Goal: Check status: Check status

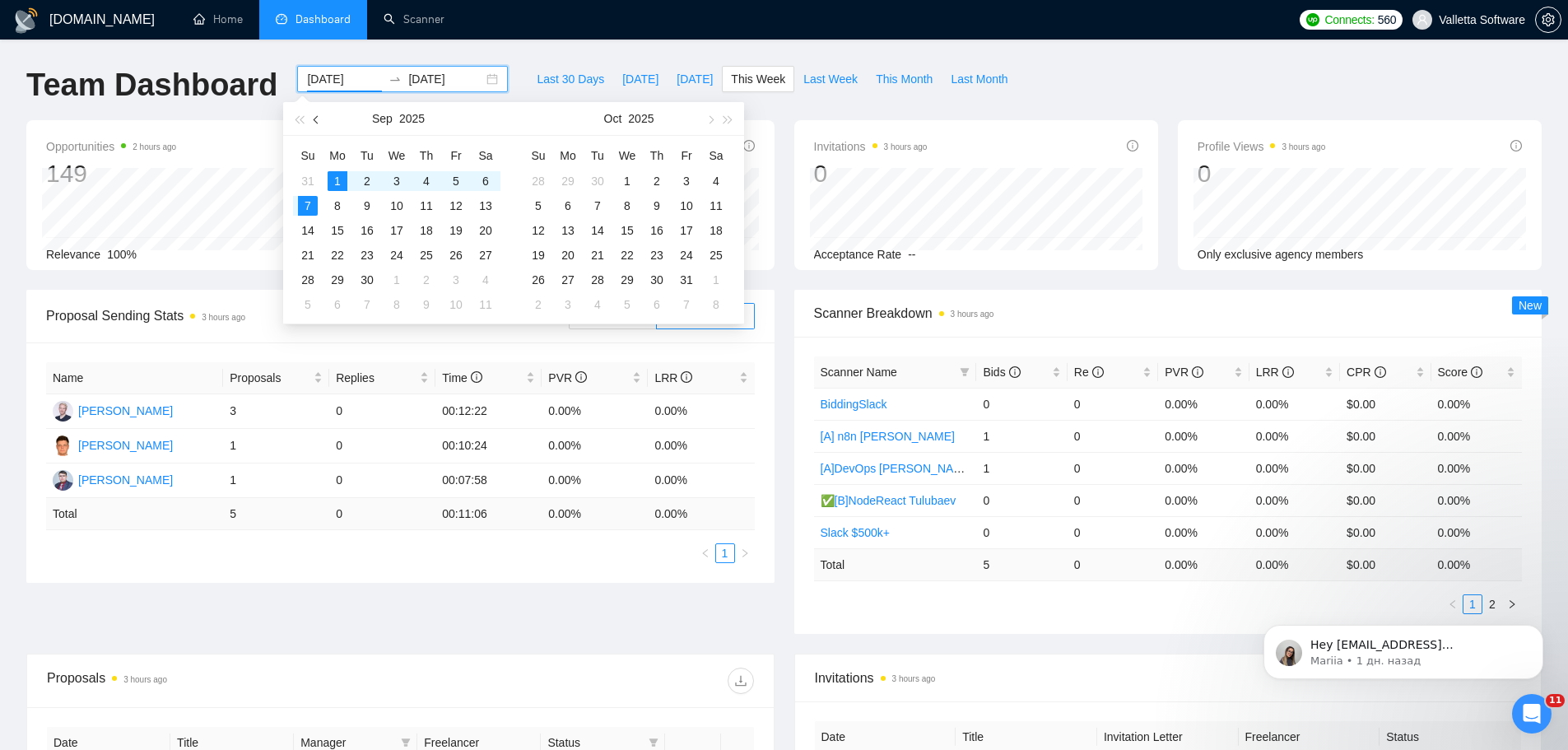
click at [315, 121] on span "button" at bounding box center [317, 119] width 8 height 8
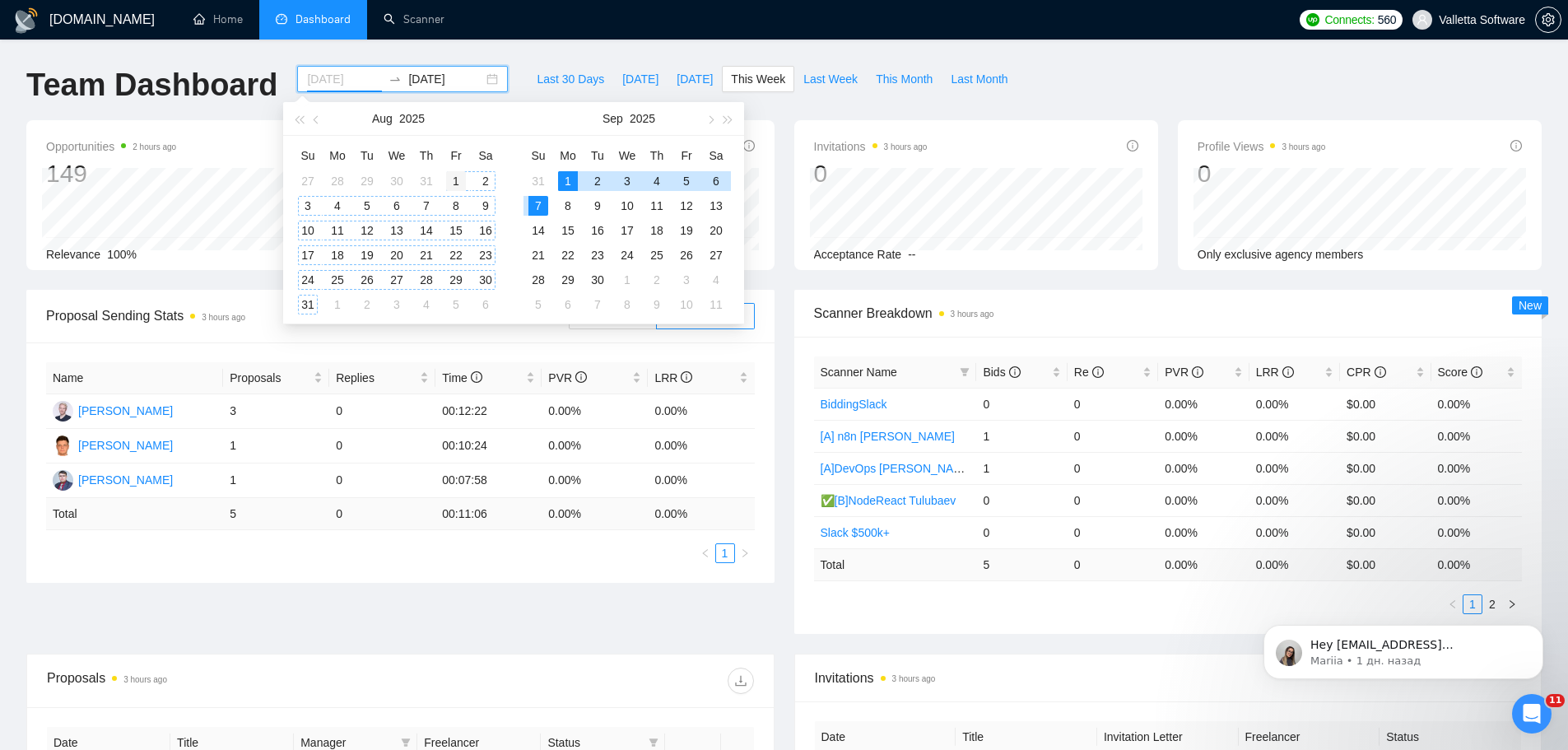
type input "[DATE]"
click at [460, 176] on div "1" at bounding box center [455, 180] width 19 height 19
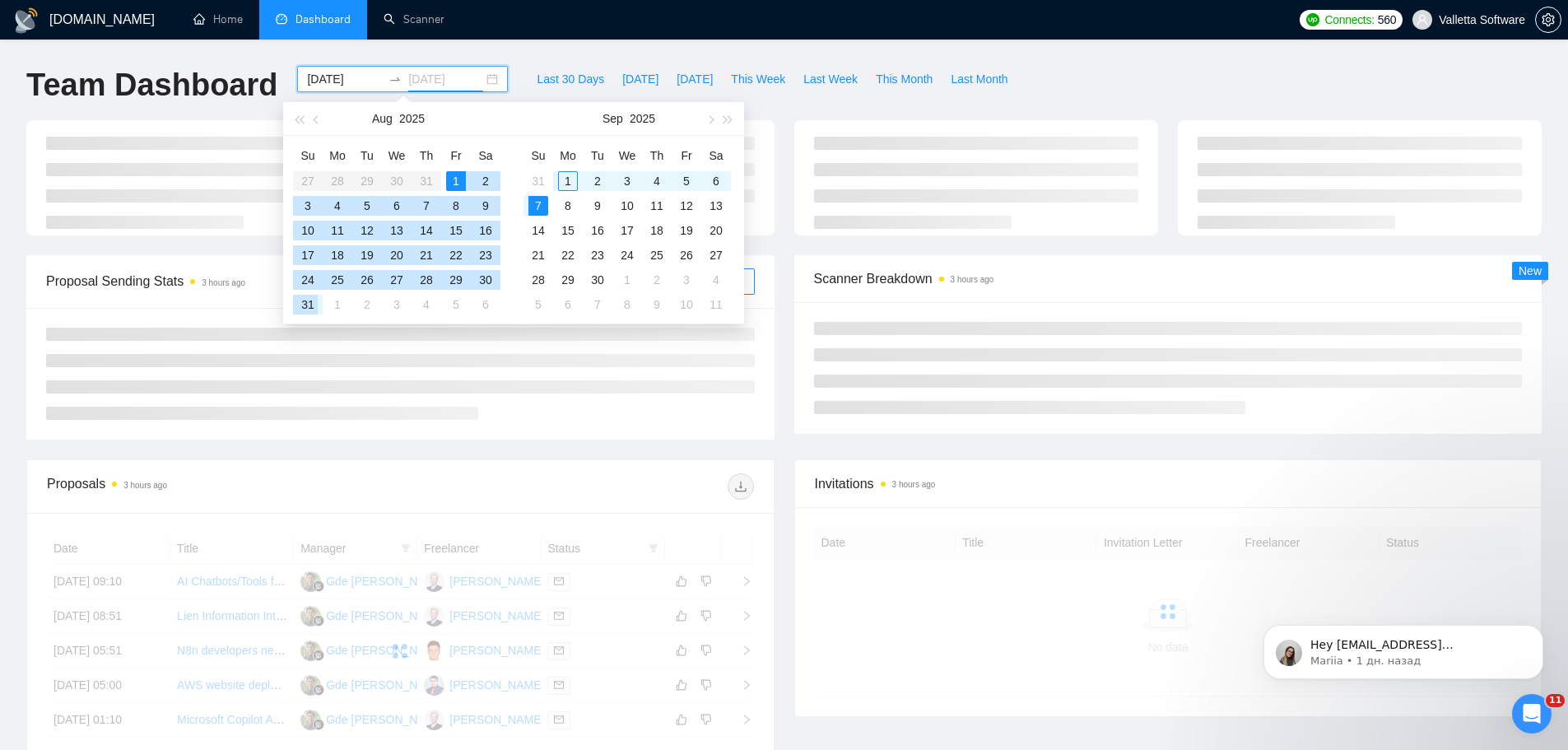
type input "[DATE]"
click at [300, 301] on div "31" at bounding box center [307, 304] width 19 height 19
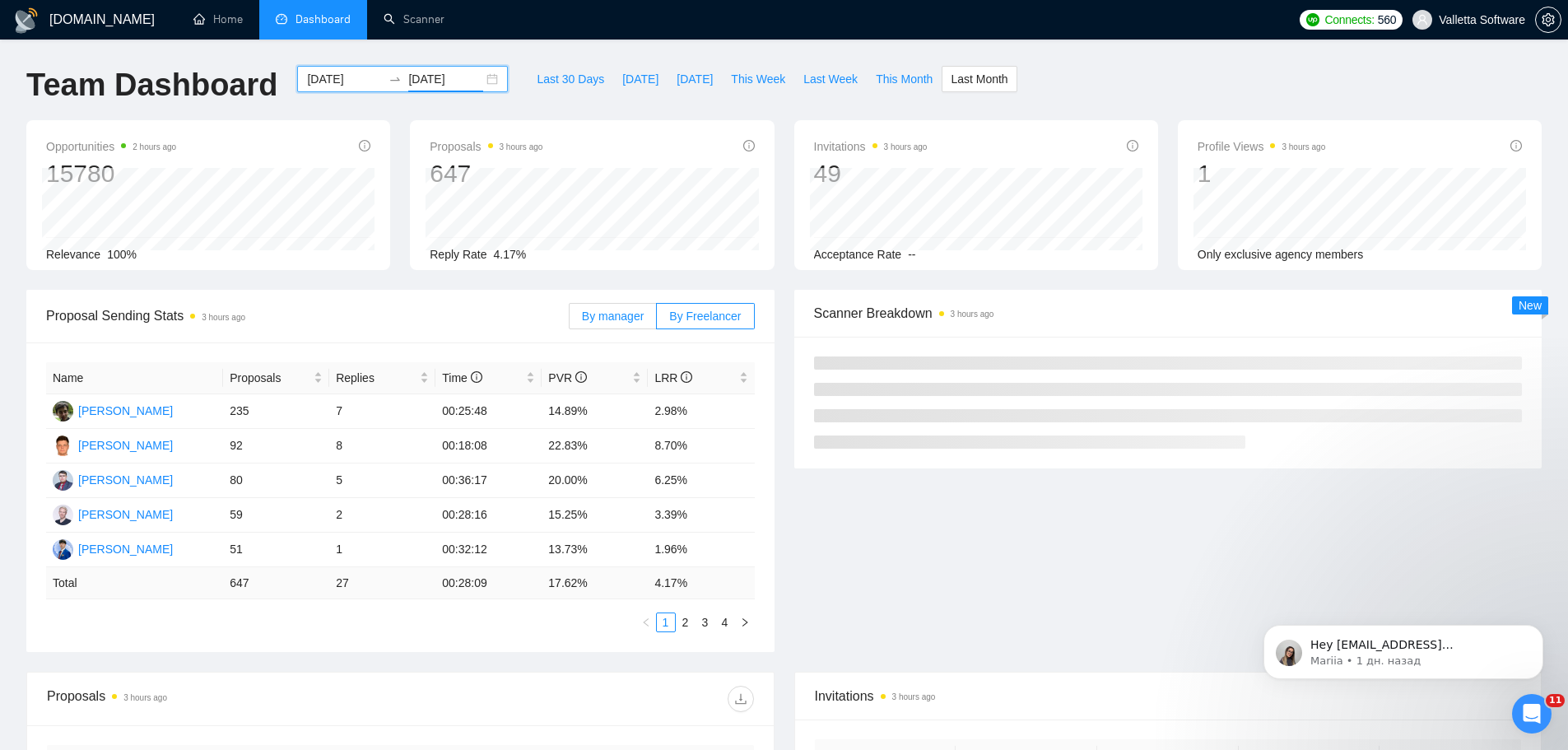
click at [602, 316] on span "By manager" at bounding box center [612, 317] width 62 height 14
click at [570, 320] on input "By manager" at bounding box center [570, 320] width 0 height 0
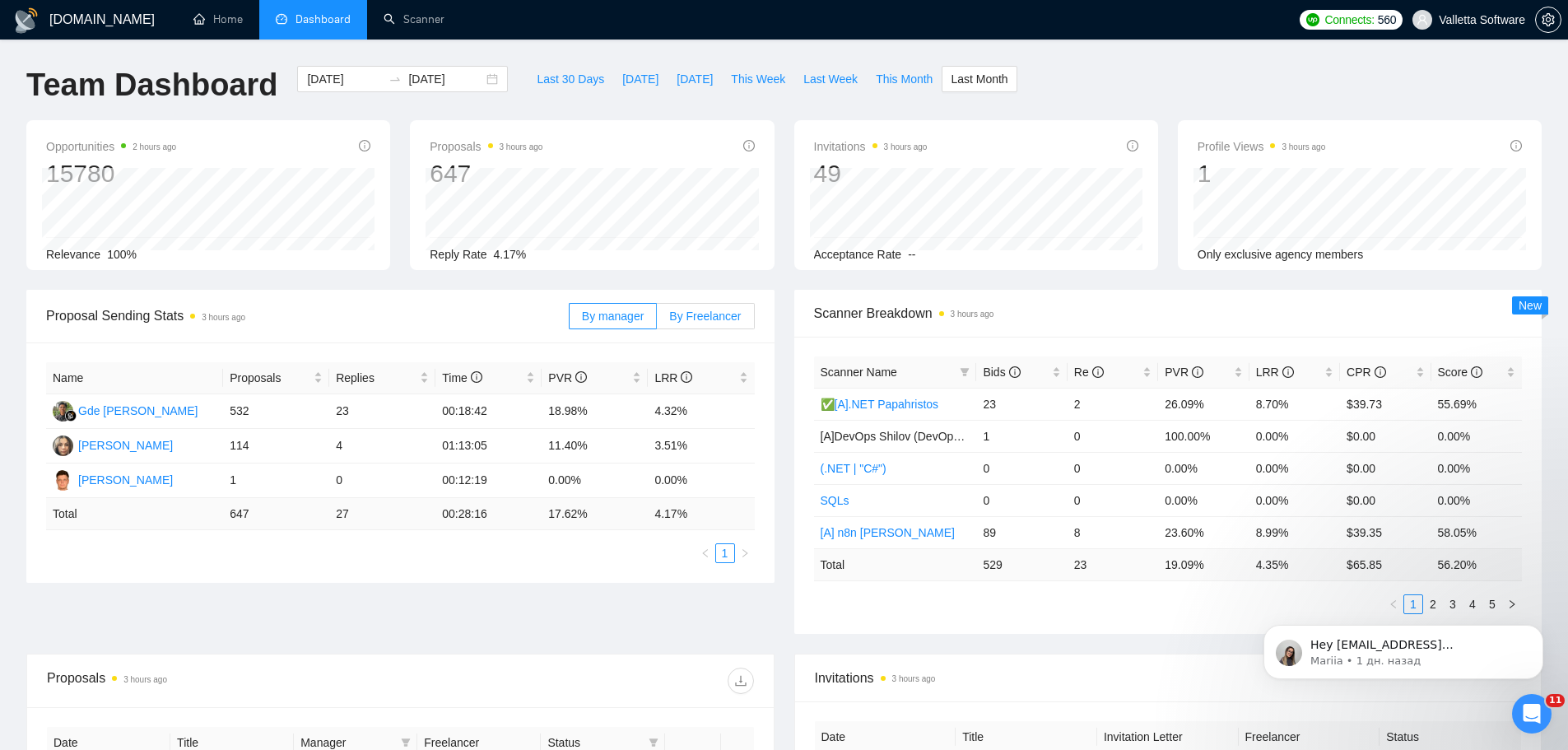
click at [724, 306] on label "By Freelancer" at bounding box center [705, 316] width 97 height 26
click at [657, 320] on input "By Freelancer" at bounding box center [657, 320] width 0 height 0
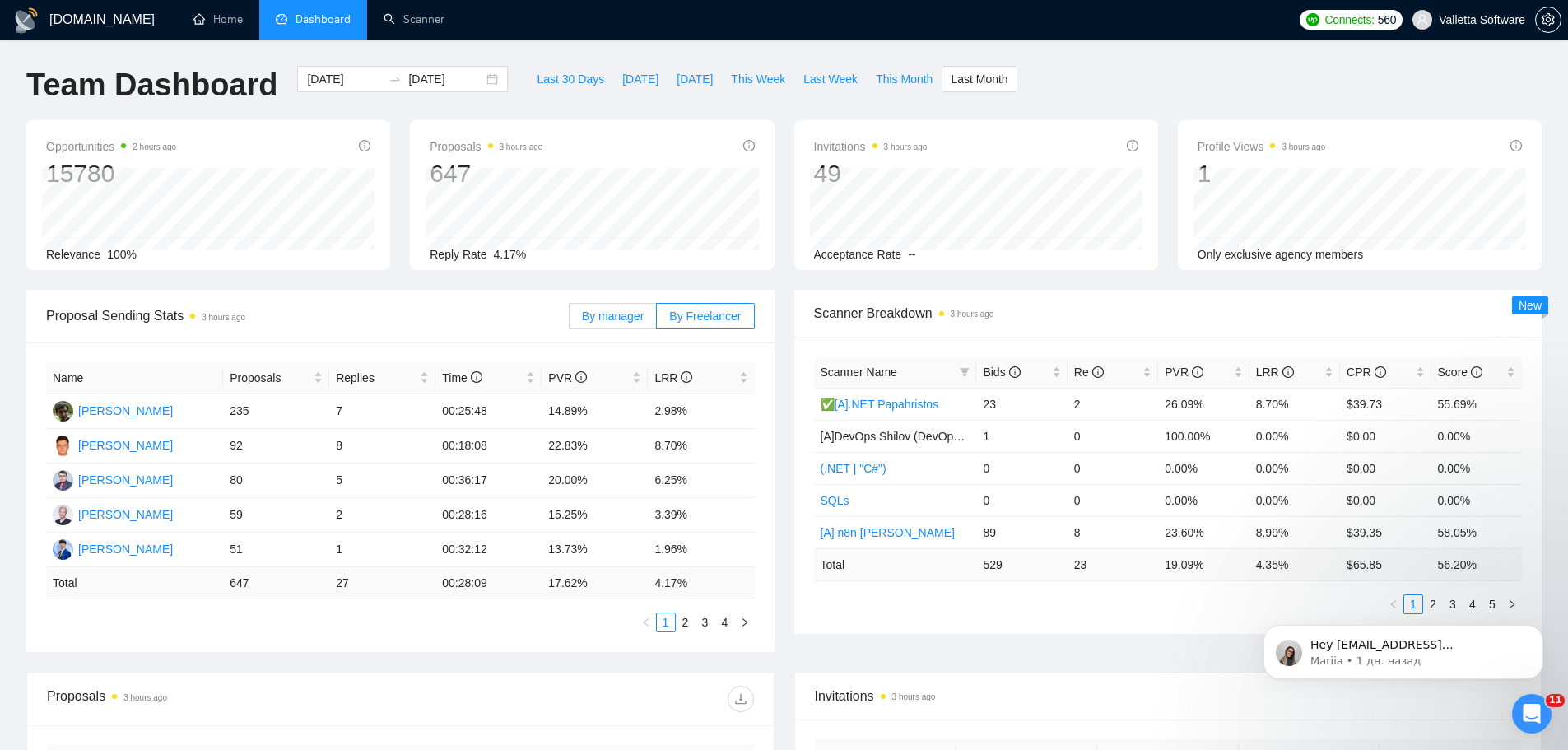
click at [610, 315] on span "By manager" at bounding box center [612, 317] width 62 height 14
click at [570, 320] on input "By manager" at bounding box center [570, 320] width 0 height 0
